Goal: Information Seeking & Learning: Learn about a topic

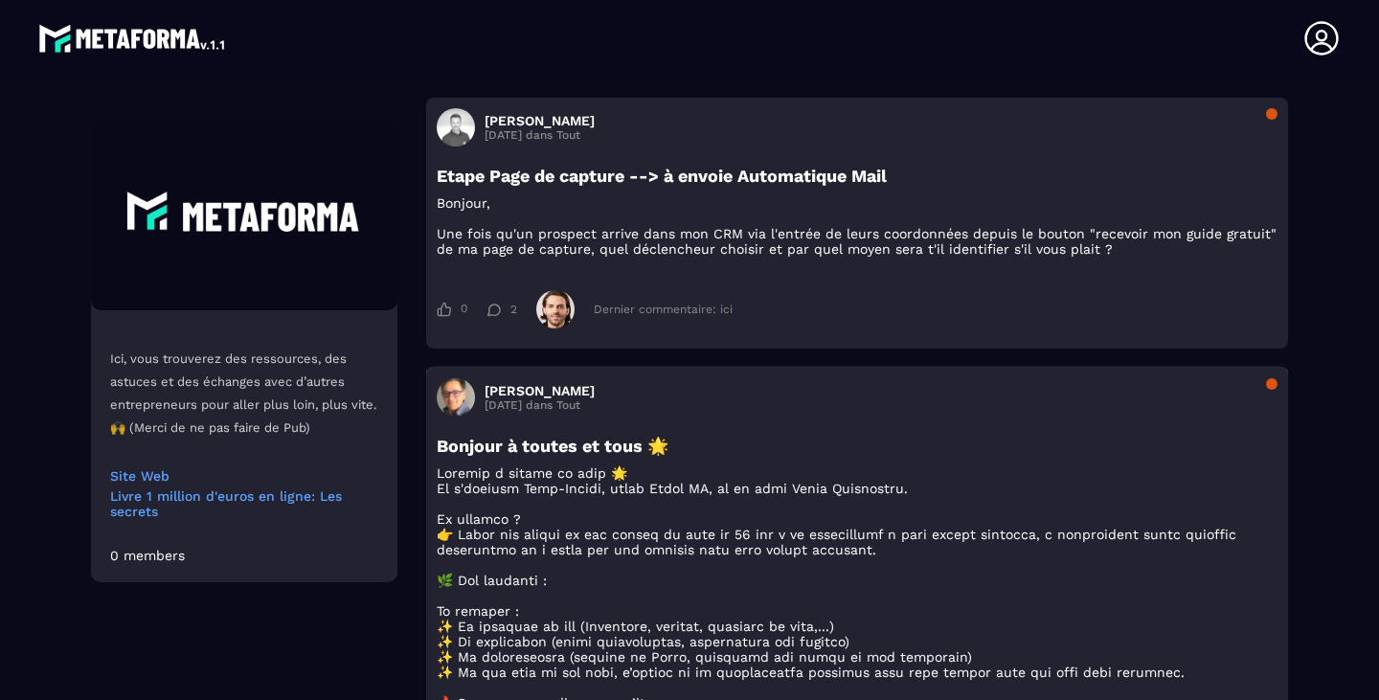
scroll to position [766, 0]
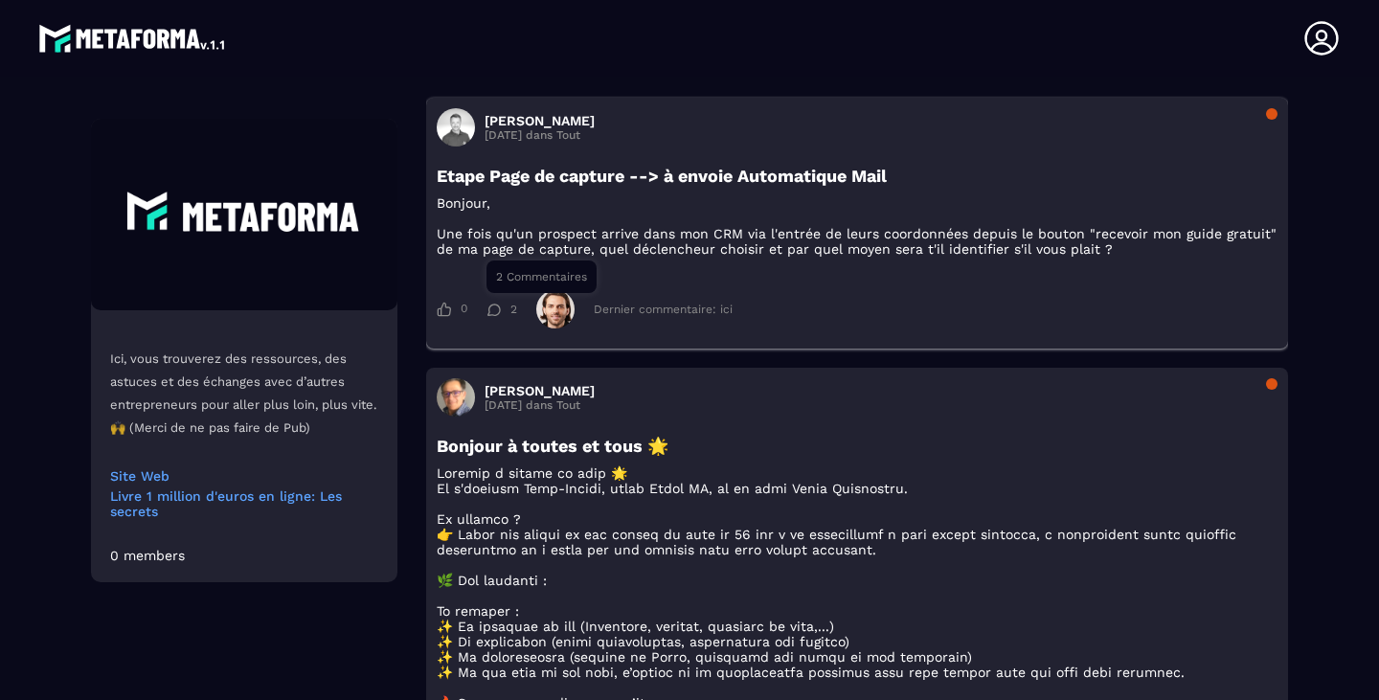
click at [492, 316] on icon at bounding box center [493, 310] width 14 height 12
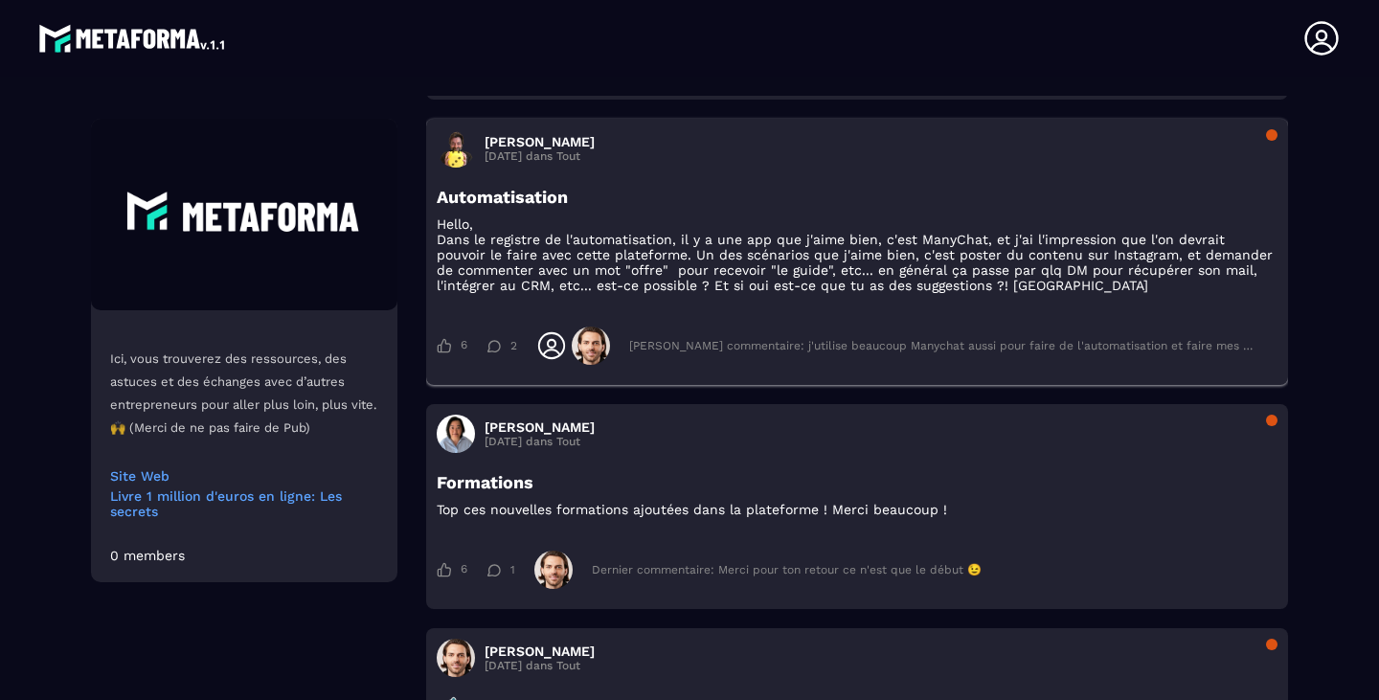
scroll to position [7110, 0]
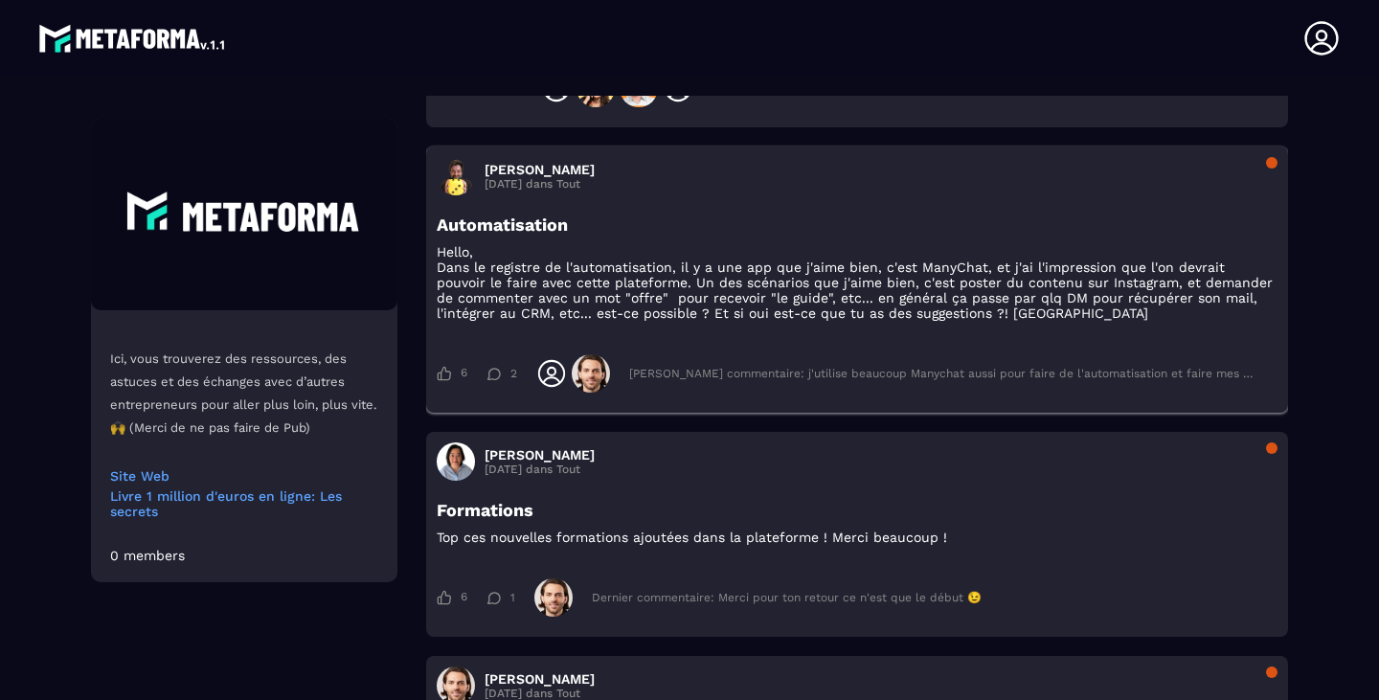
click at [843, 380] on div "[PERSON_NAME] commentaire: j'utilise beaucoup Manychat aussi pour faire de l'au…" at bounding box center [943, 373] width 629 height 13
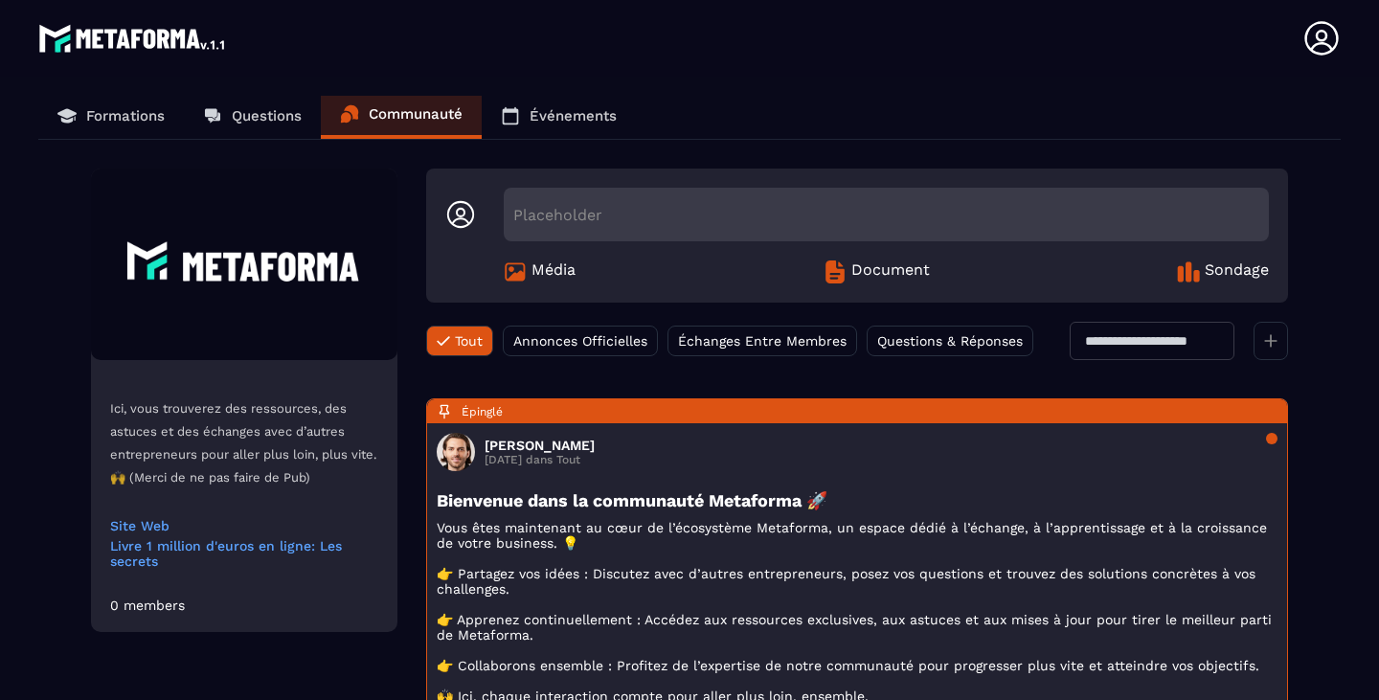
scroll to position [0, 0]
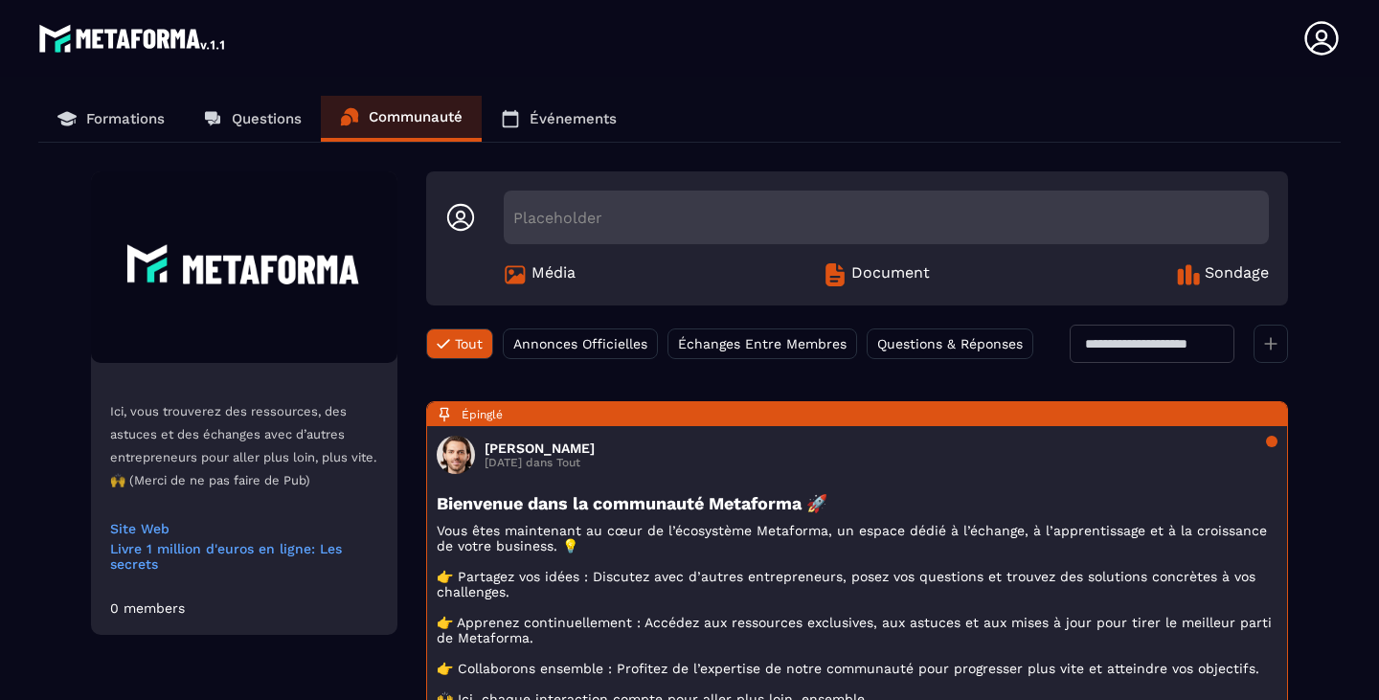
click at [230, 112] on link "Questions" at bounding box center [252, 119] width 137 height 46
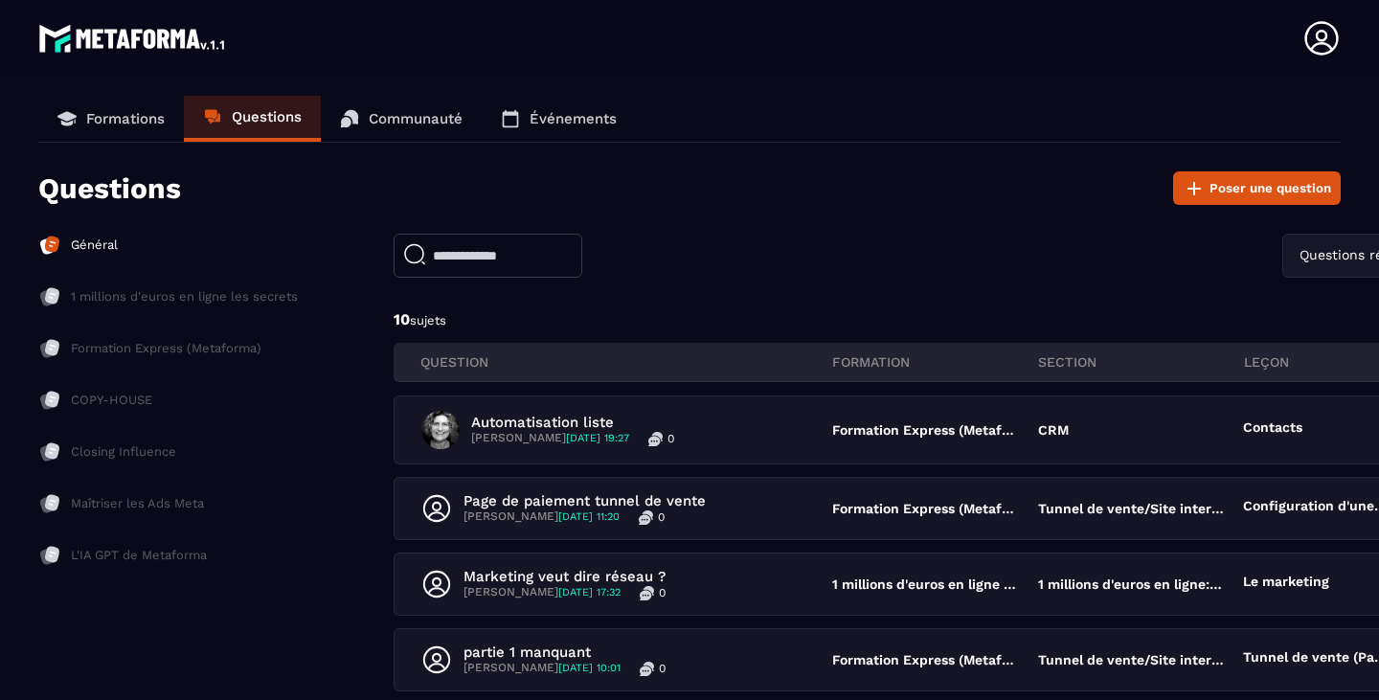
click at [535, 119] on p "Événements" at bounding box center [572, 118] width 87 height 17
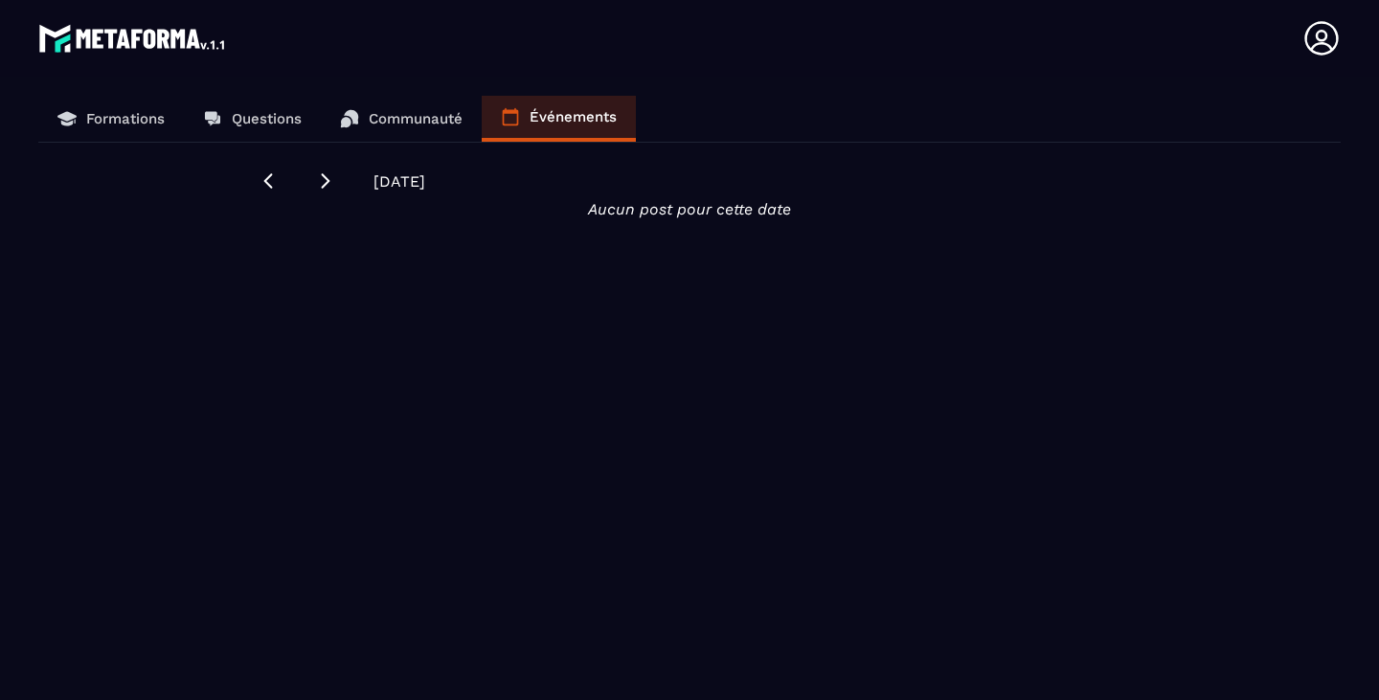
click at [140, 126] on p "Formations" at bounding box center [125, 118] width 79 height 17
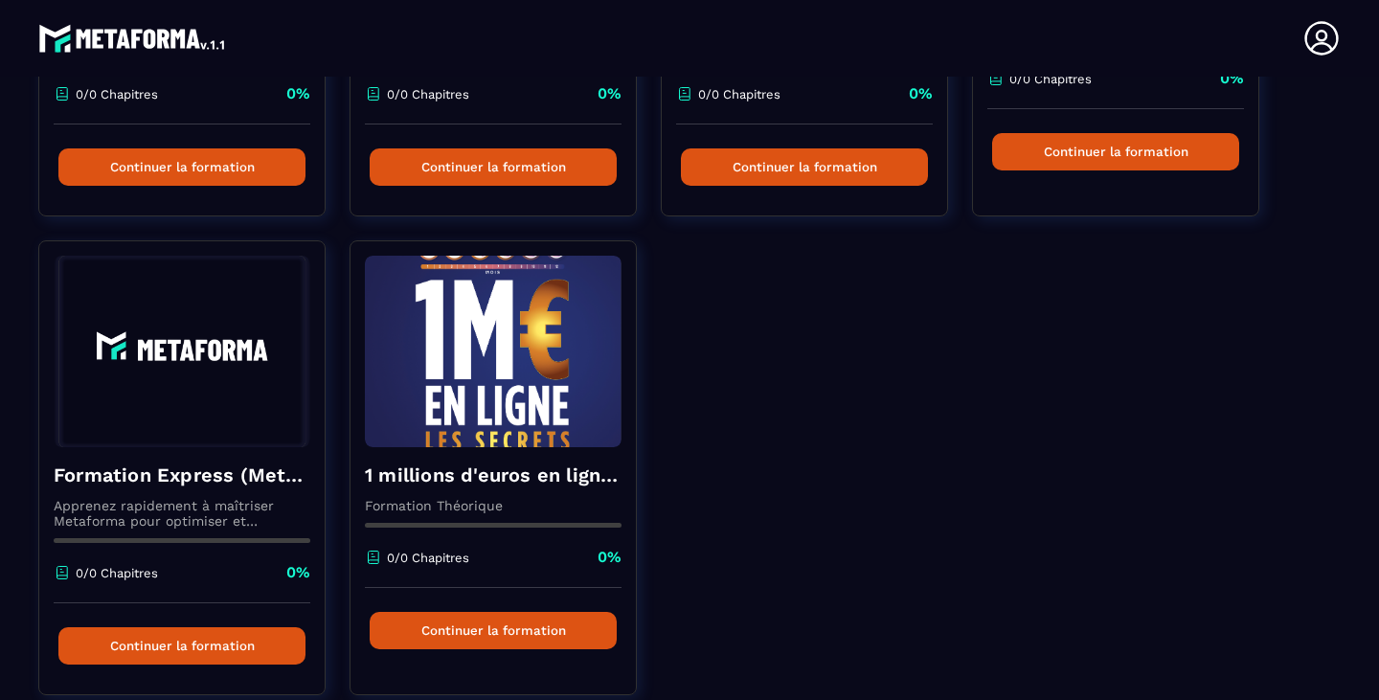
scroll to position [479, 0]
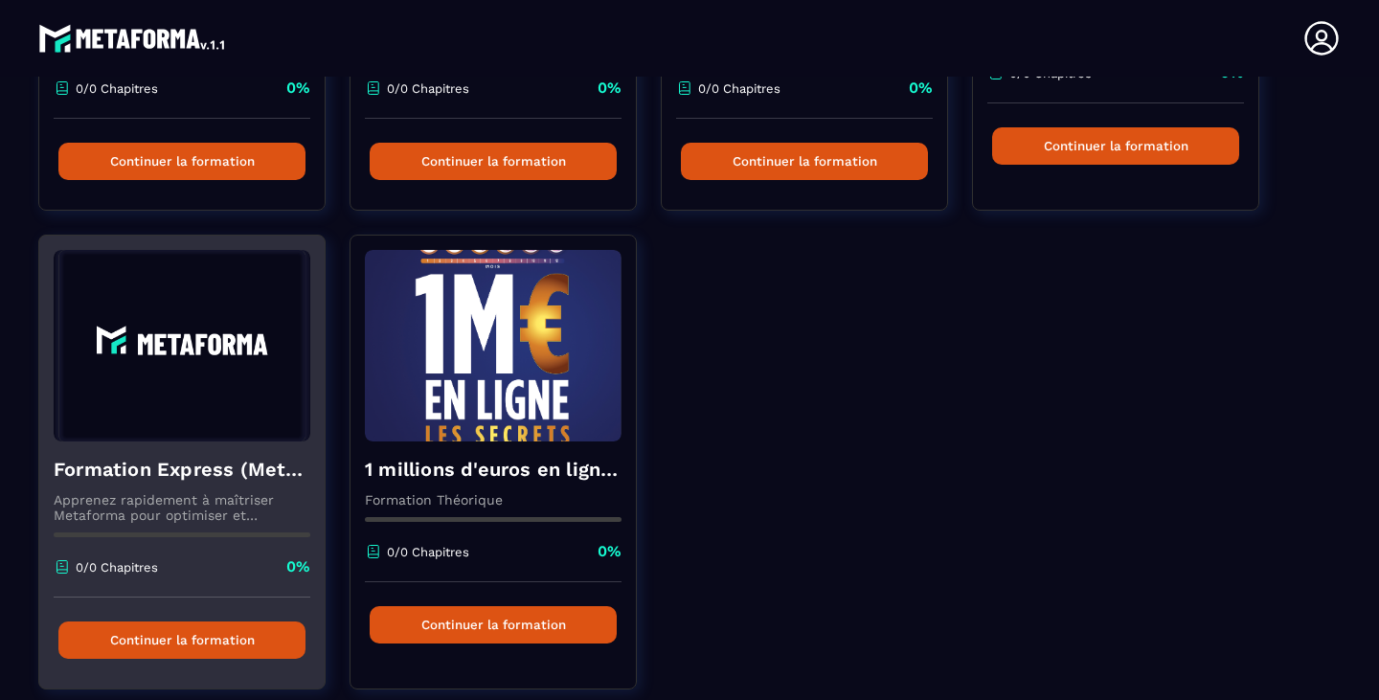
click at [231, 649] on button "Continuer la formation" at bounding box center [181, 639] width 247 height 37
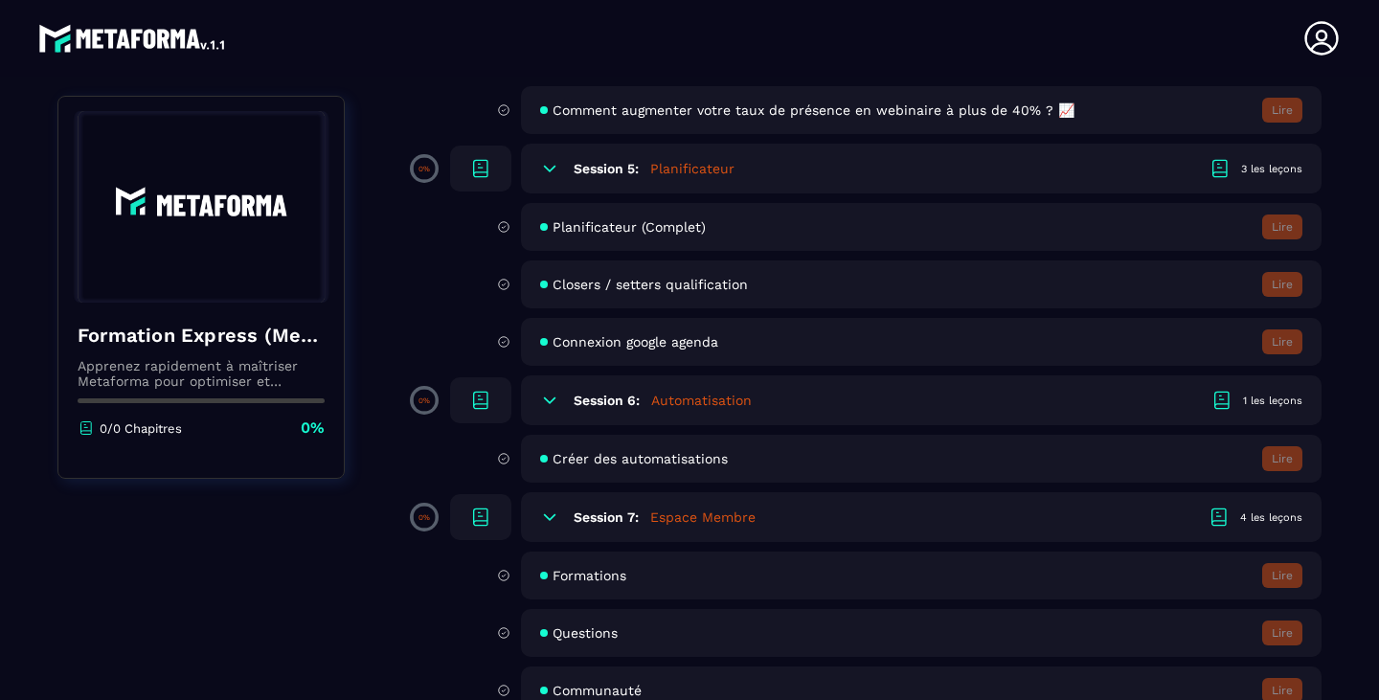
scroll to position [1436, 0]
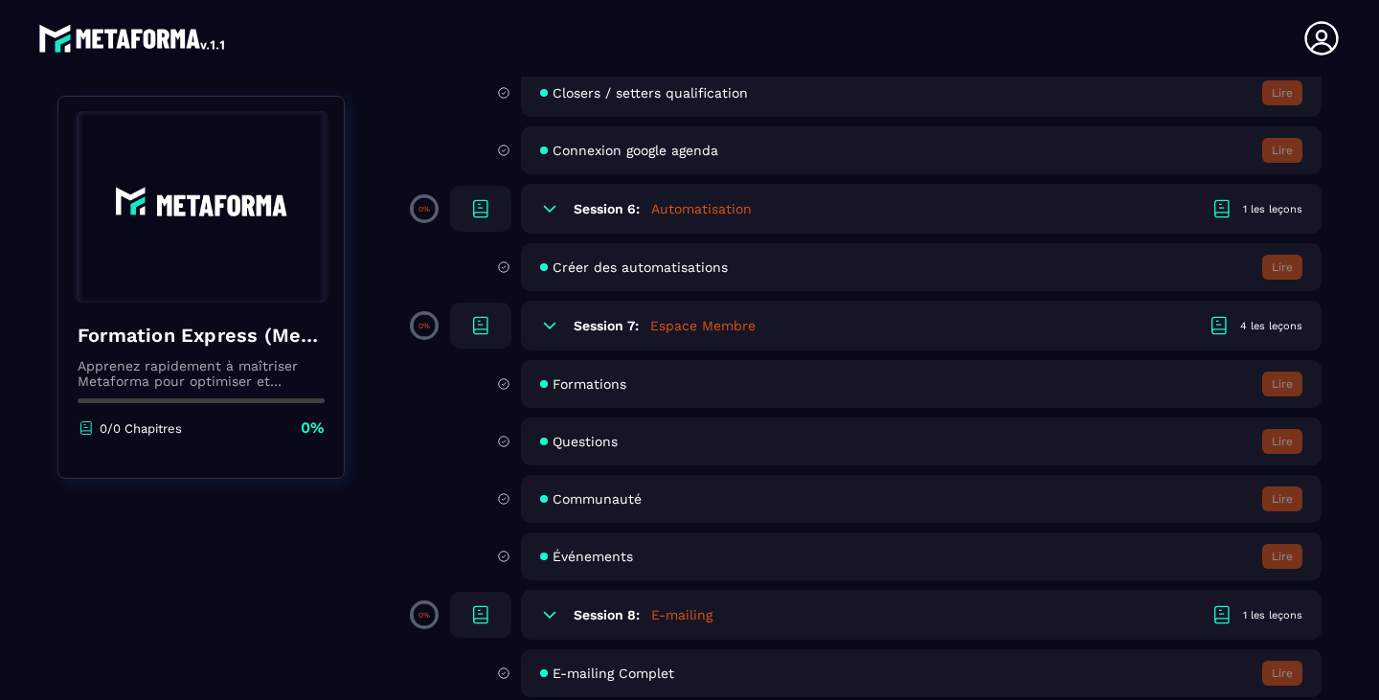
click at [574, 374] on div "Formations Lire" at bounding box center [921, 384] width 800 height 48
click at [593, 387] on span "Formations" at bounding box center [589, 383] width 74 height 15
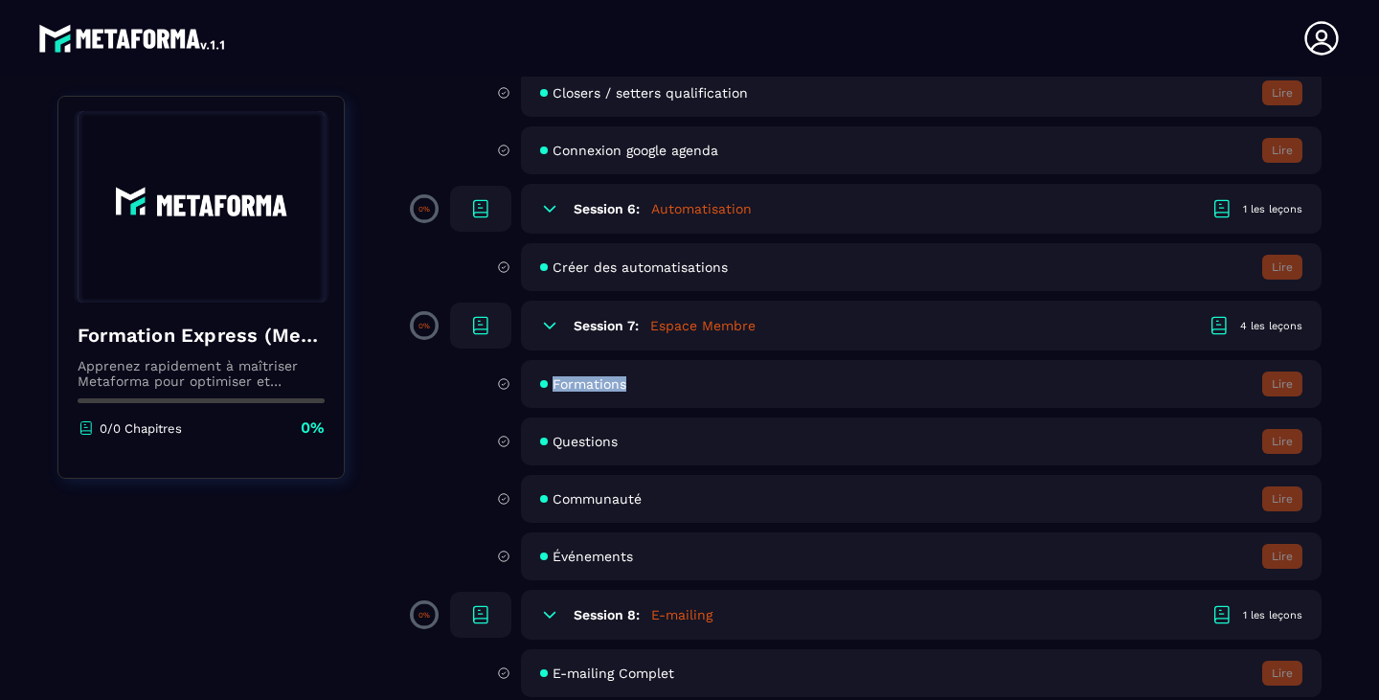
click at [593, 387] on span "Formations" at bounding box center [589, 383] width 74 height 15
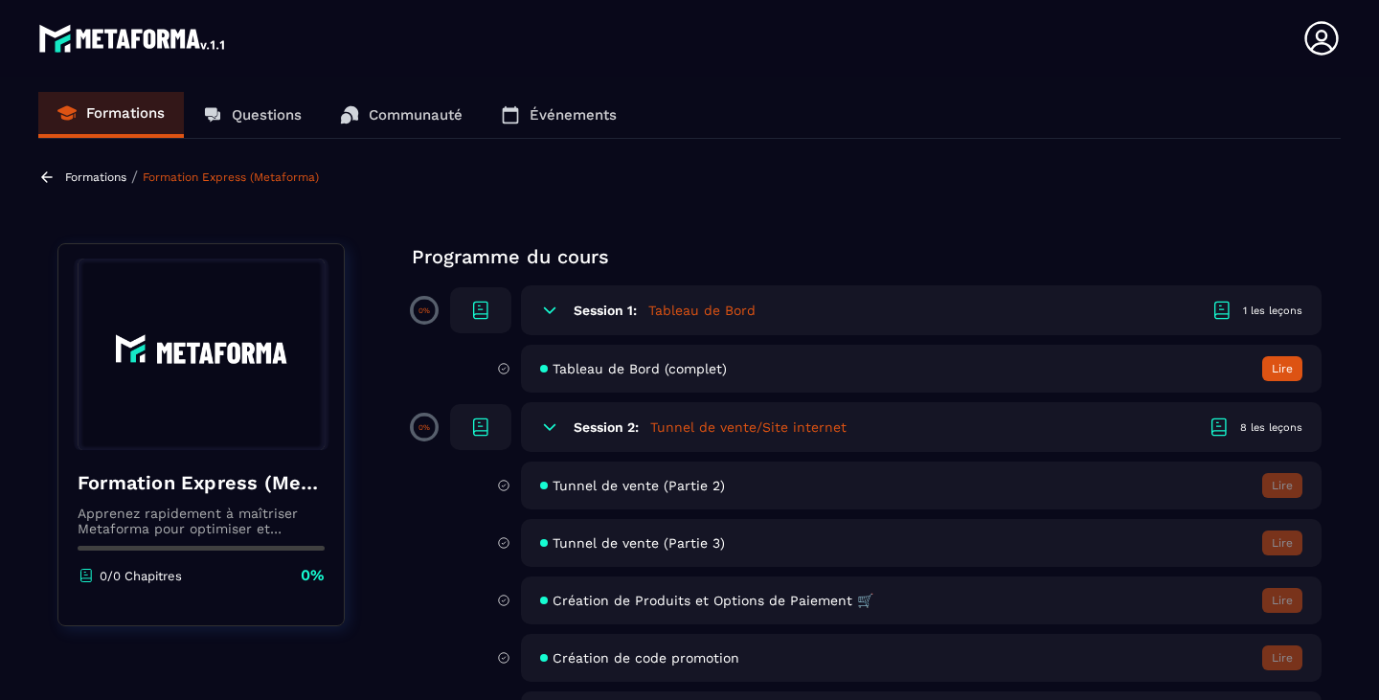
scroll to position [0, 0]
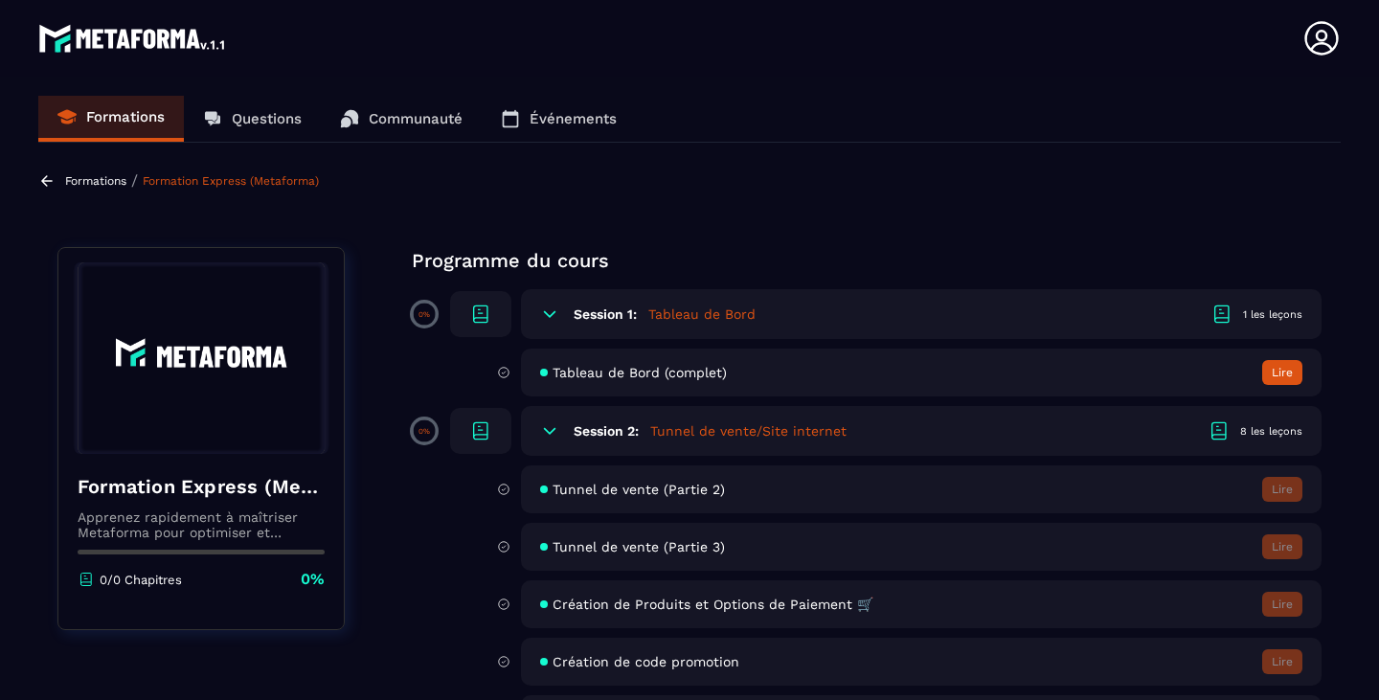
click at [1295, 371] on button "Lire" at bounding box center [1282, 372] width 40 height 25
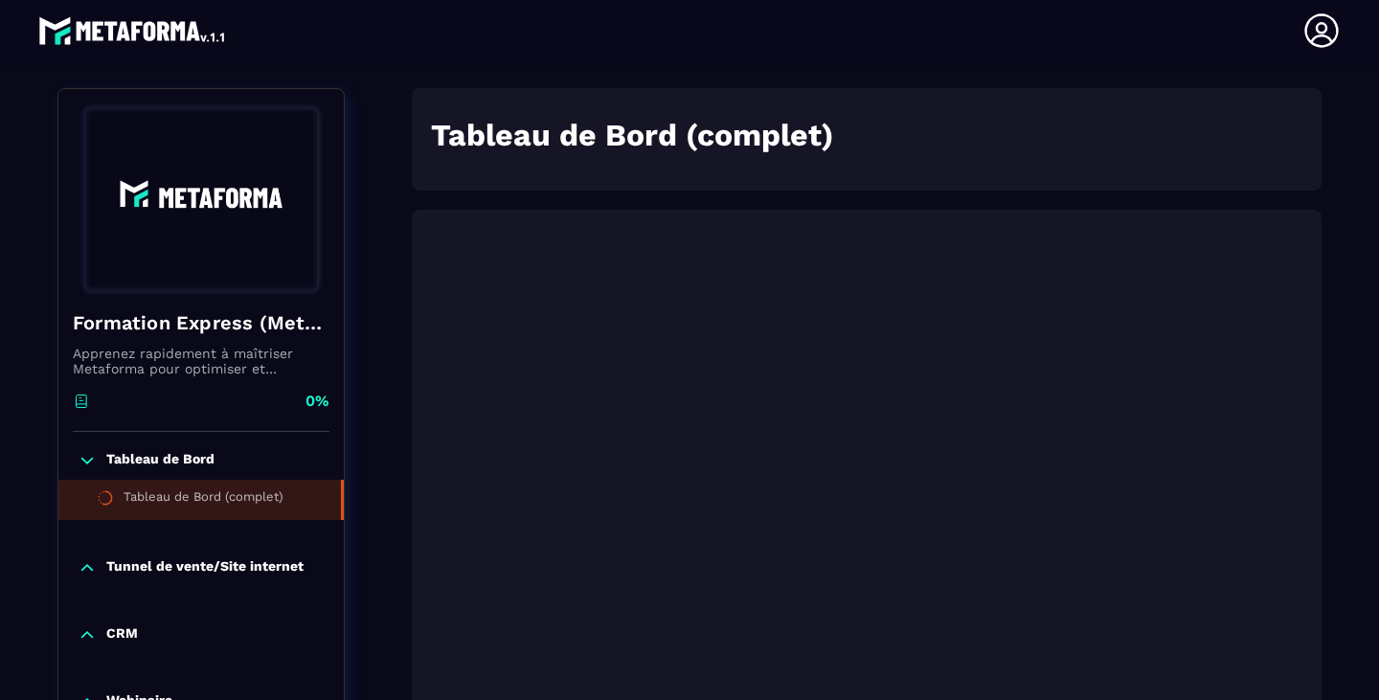
scroll to position [295, 0]
